Goal: Task Accomplishment & Management: Manage account settings

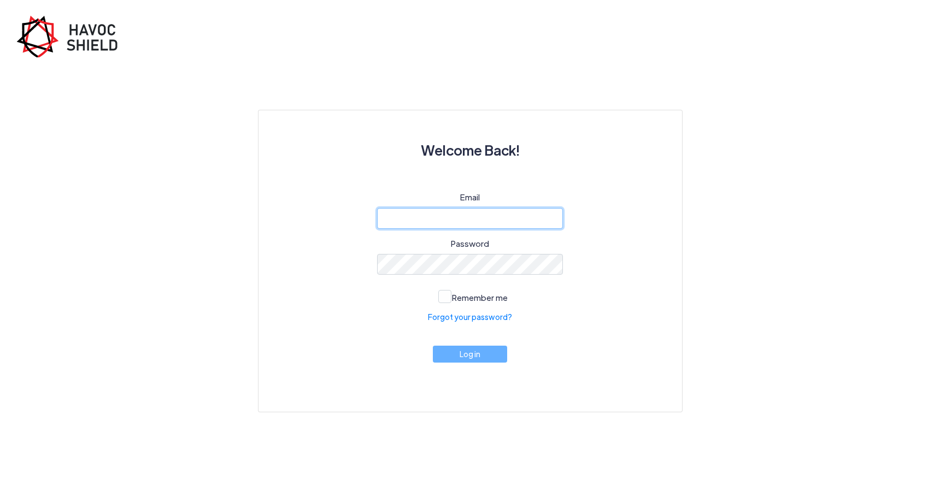
click at [453, 217] on input "email" at bounding box center [470, 218] width 186 height 21
type input "jms@ask-law.com"
click at [463, 313] on link "Forgot your password?" at bounding box center [470, 316] width 84 height 11
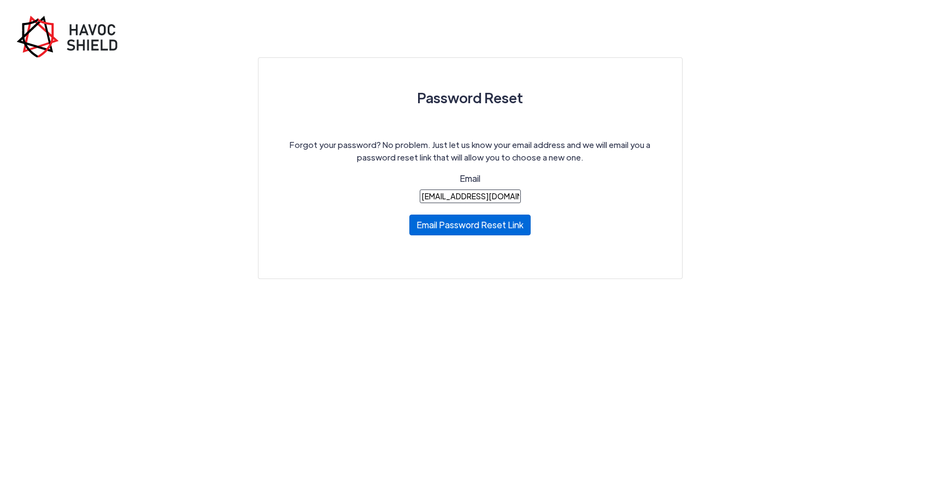
type input "jms@ask-law.com"
click at [469, 225] on button "Email Password Reset Link" at bounding box center [469, 225] width 121 height 21
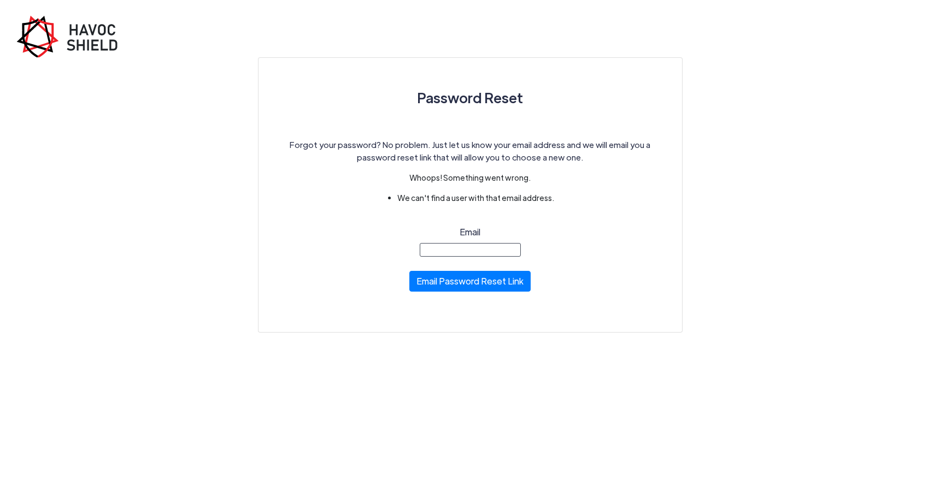
click at [481, 253] on input "Email" at bounding box center [470, 250] width 101 height 14
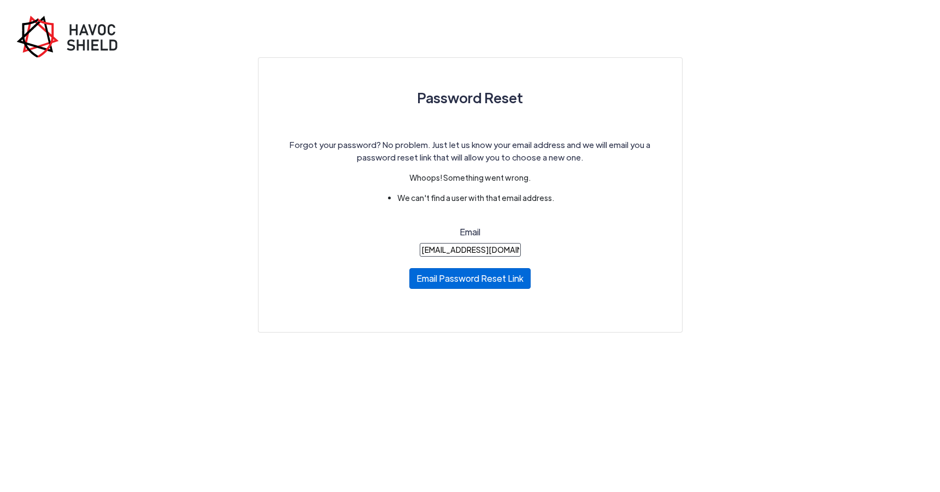
type input "jms@ask-law.com"
click at [466, 275] on button "Email Password Reset Link" at bounding box center [469, 278] width 121 height 21
